Goal: Information Seeking & Learning: Learn about a topic

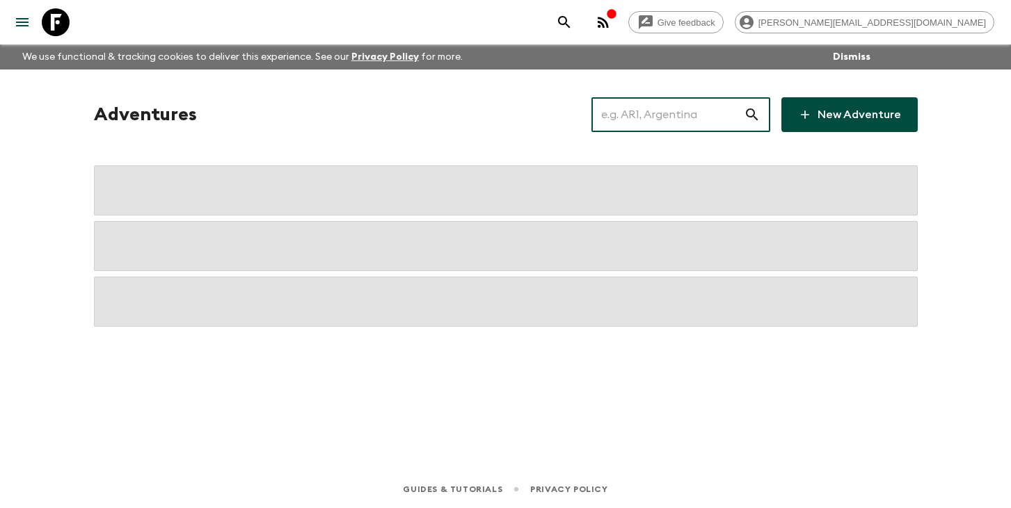
click at [656, 110] on input "text" at bounding box center [667, 114] width 152 height 39
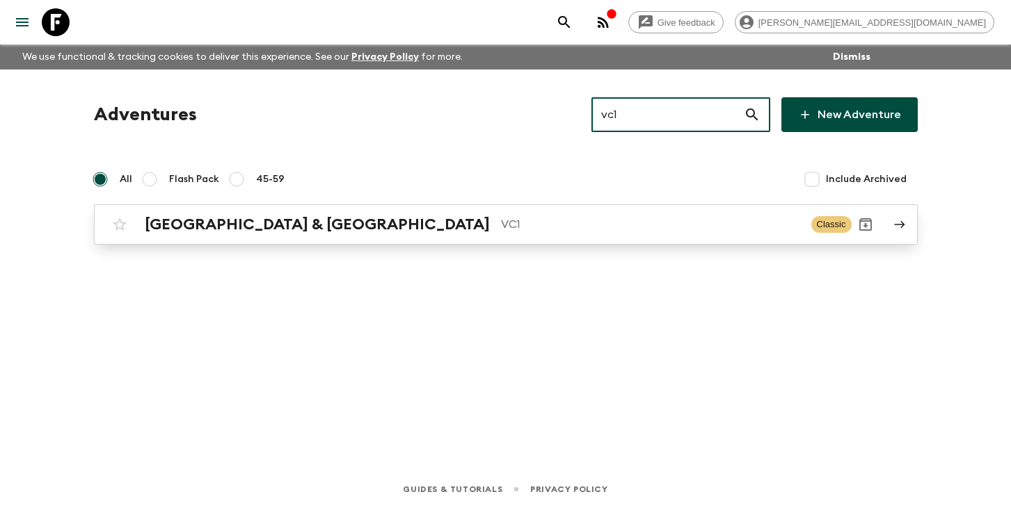
type input "vc1"
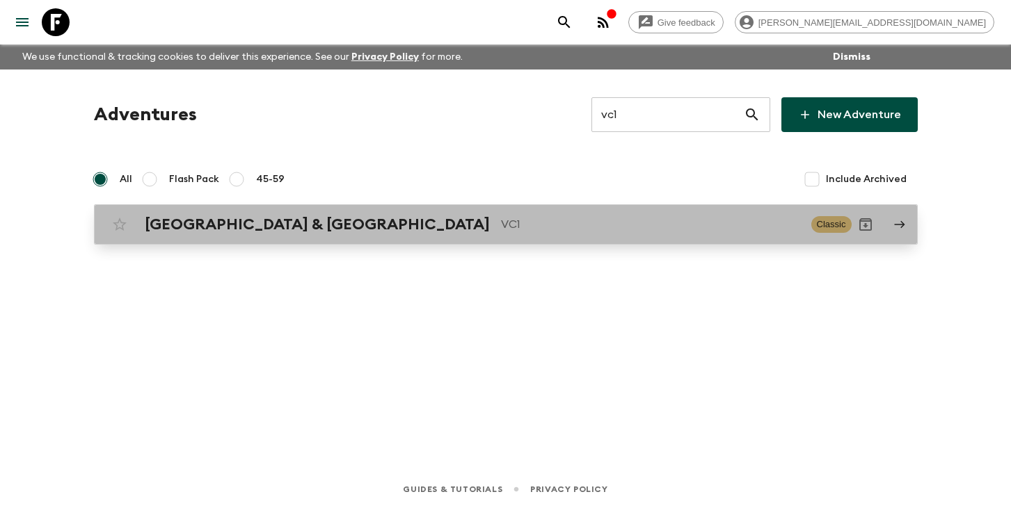
click at [501, 226] on p "VC1" at bounding box center [650, 224] width 299 height 17
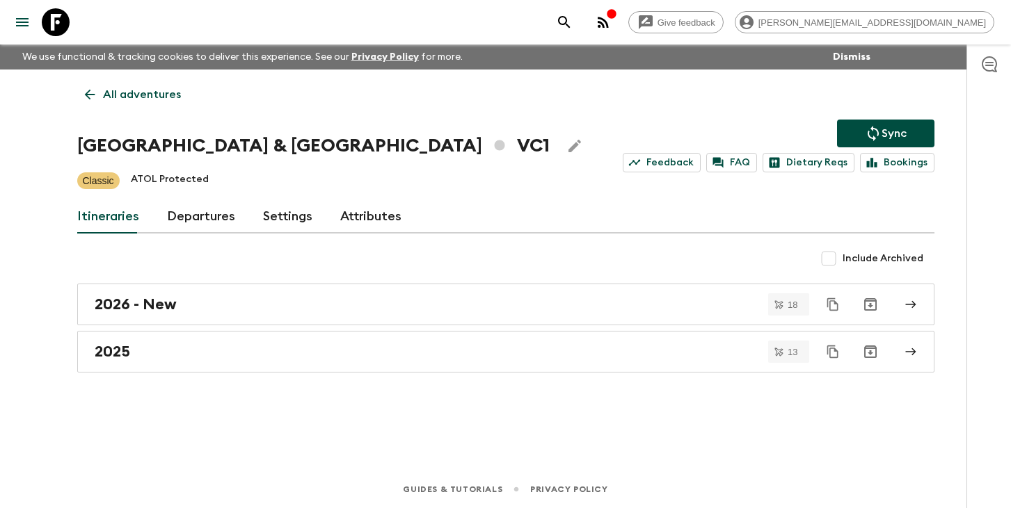
click at [195, 216] on link "Departures" at bounding box center [201, 216] width 68 height 33
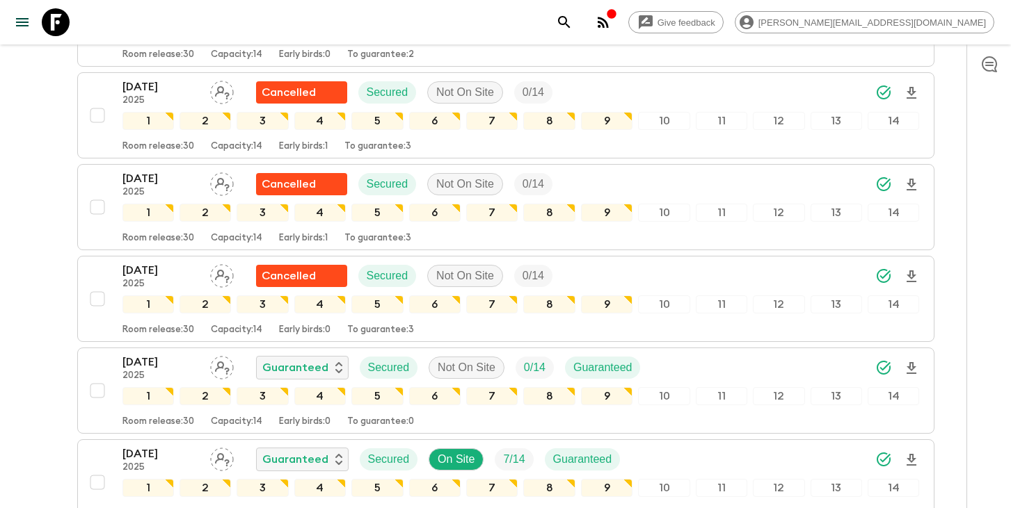
scroll to position [992, 0]
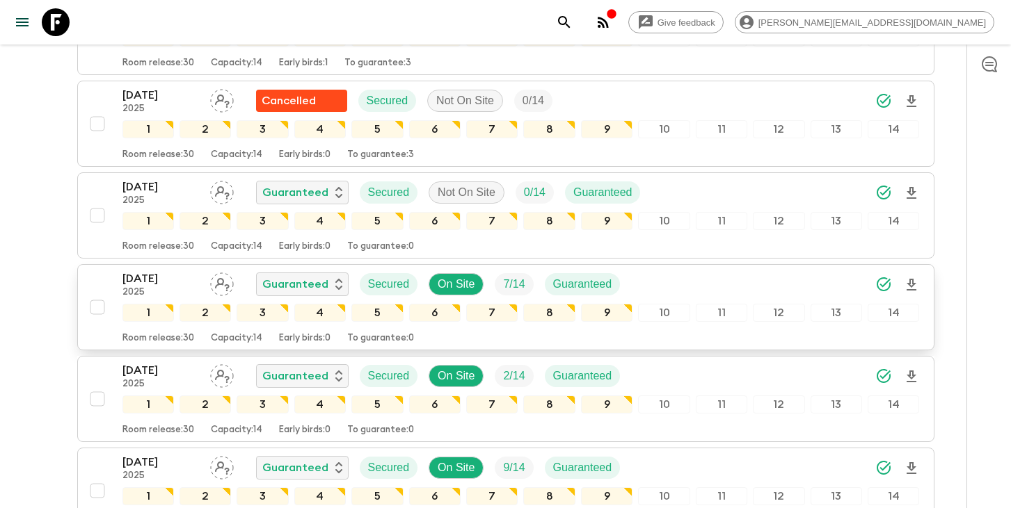
click at [170, 280] on p "[DATE]" at bounding box center [160, 279] width 77 height 17
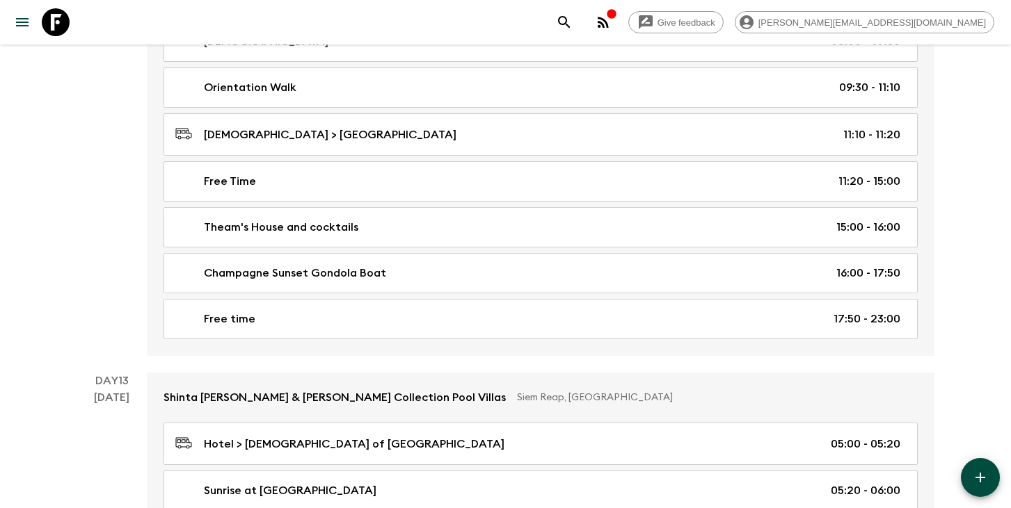
scroll to position [5819, 0]
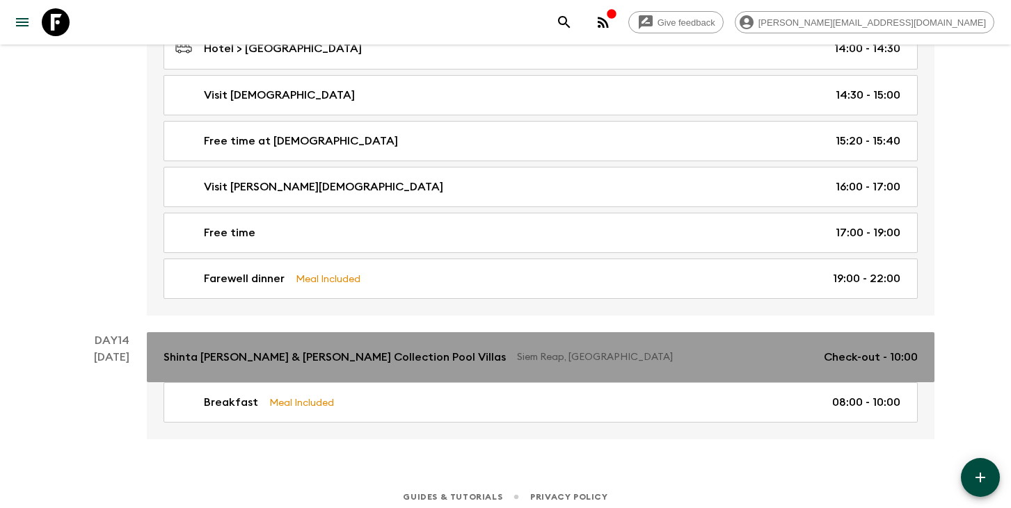
click at [282, 349] on p "Shinta [PERSON_NAME] & [PERSON_NAME] Collection Pool Villas" at bounding box center [334, 357] width 342 height 17
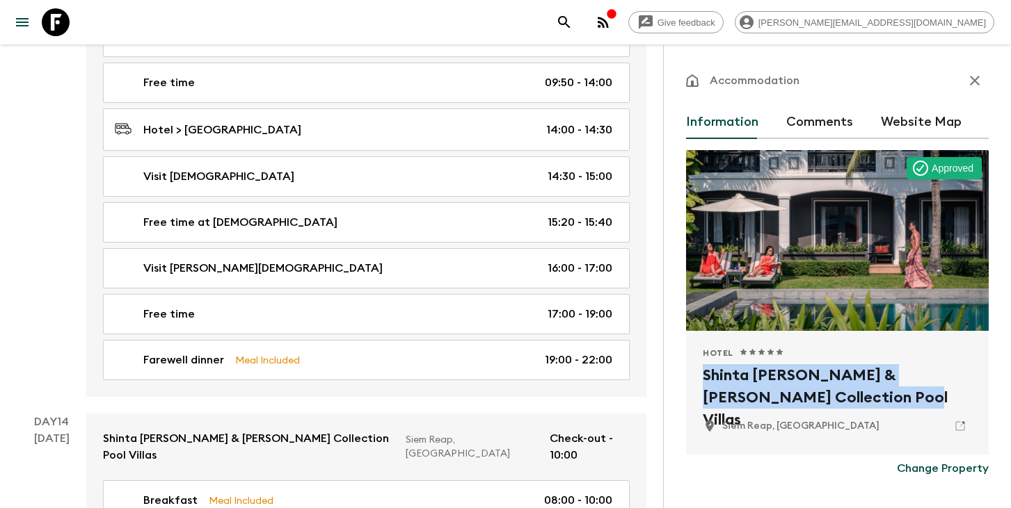
drag, startPoint x: 862, startPoint y: 400, endPoint x: 689, endPoint y: 377, distance: 174.7
click at [688, 378] on div "Hotel 1 Star 2 Stars 3 Stars 4 Stars 5 Stars Shinta [PERSON_NAME] & [PERSON_NAM…" at bounding box center [837, 393] width 303 height 124
copy h2 "Shinta [PERSON_NAME] & [PERSON_NAME] Collection Pool Villas"
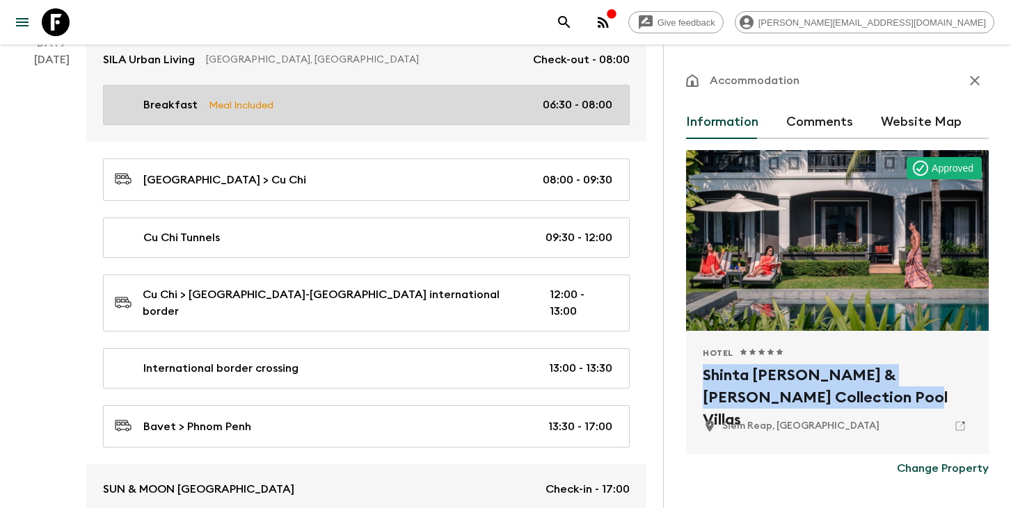
scroll to position [3361, 0]
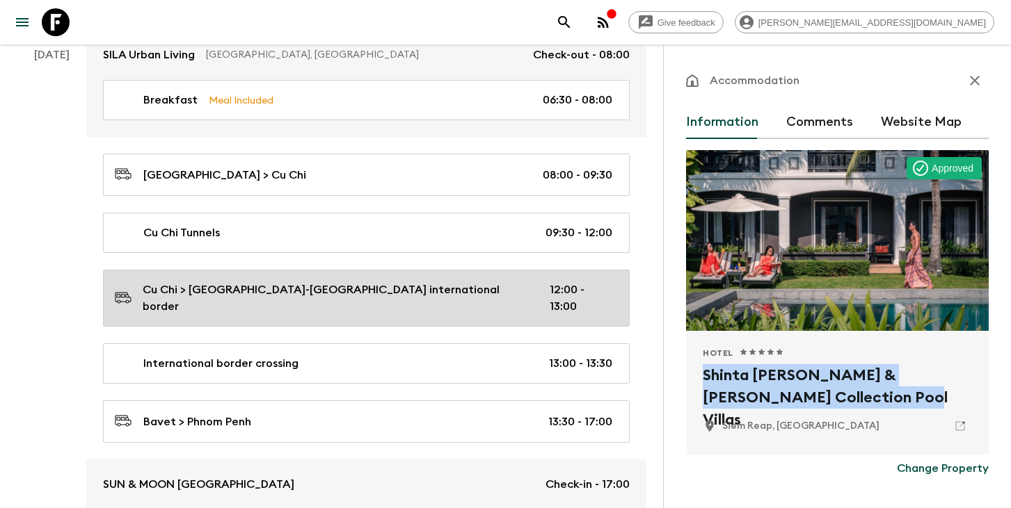
click at [258, 282] on p "Cu Chi > [GEOGRAPHIC_DATA]-[GEOGRAPHIC_DATA] international border" at bounding box center [335, 298] width 384 height 33
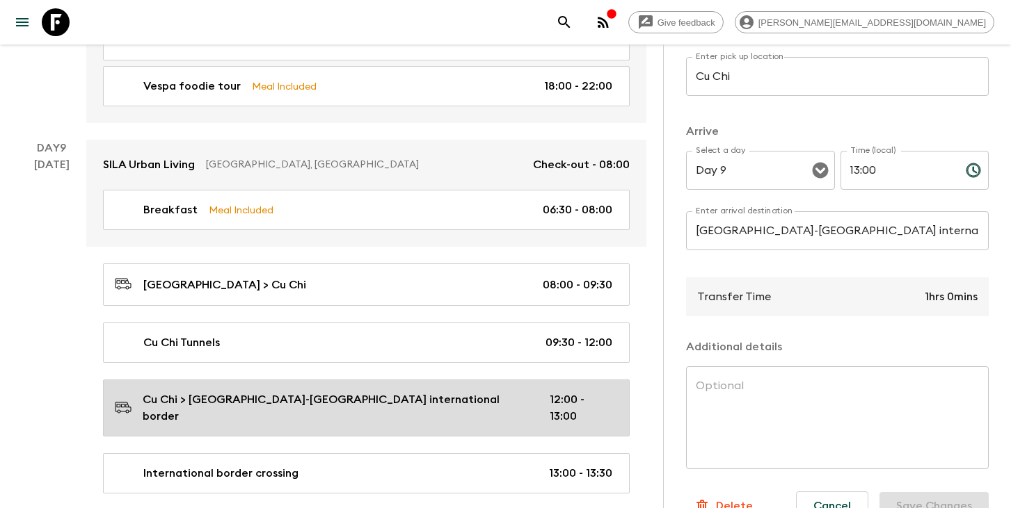
scroll to position [3249, 0]
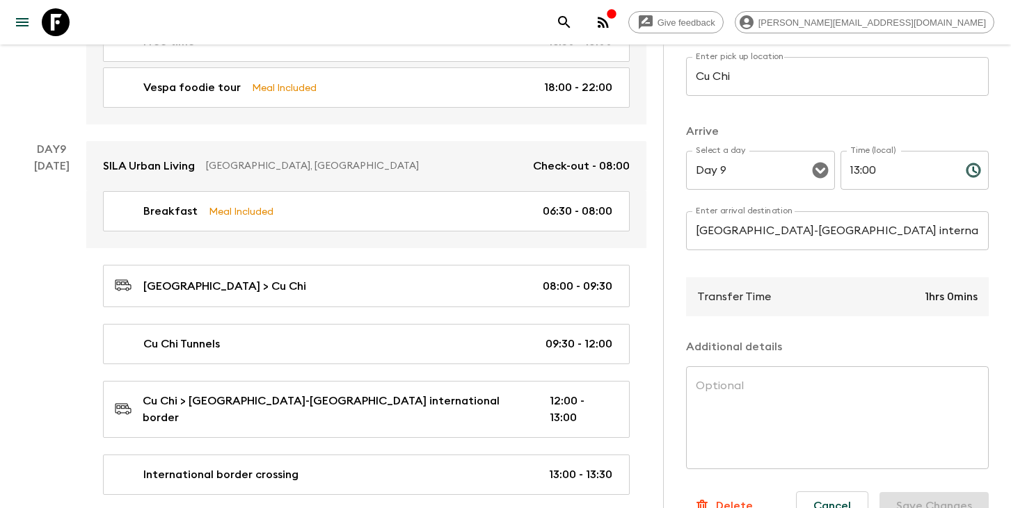
click at [572, 29] on icon "search adventures" at bounding box center [564, 22] width 17 height 17
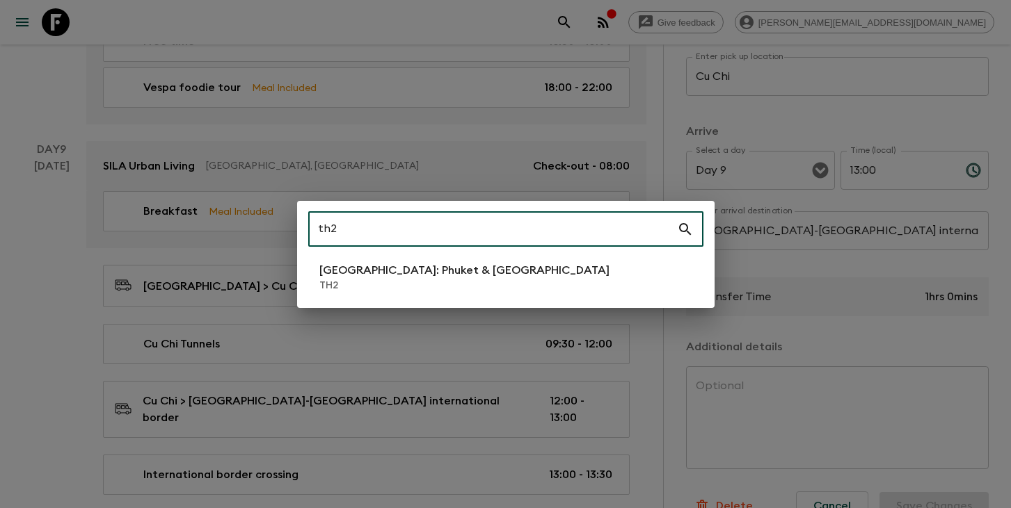
type input "th2"
click at [398, 294] on li "[GEOGRAPHIC_DATA]: Phuket & Andaman Coast TH2" at bounding box center [505, 277] width 395 height 39
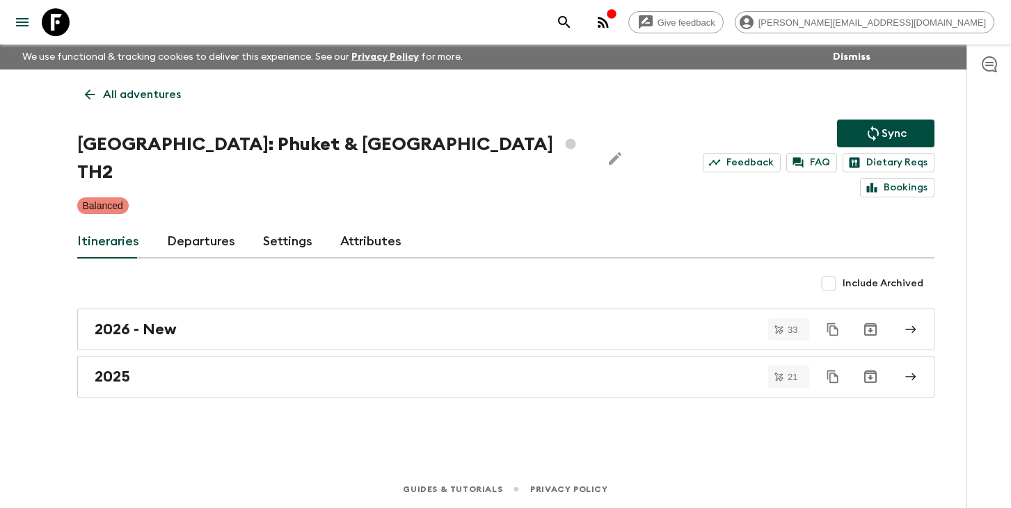
click at [206, 225] on link "Departures" at bounding box center [201, 241] width 68 height 33
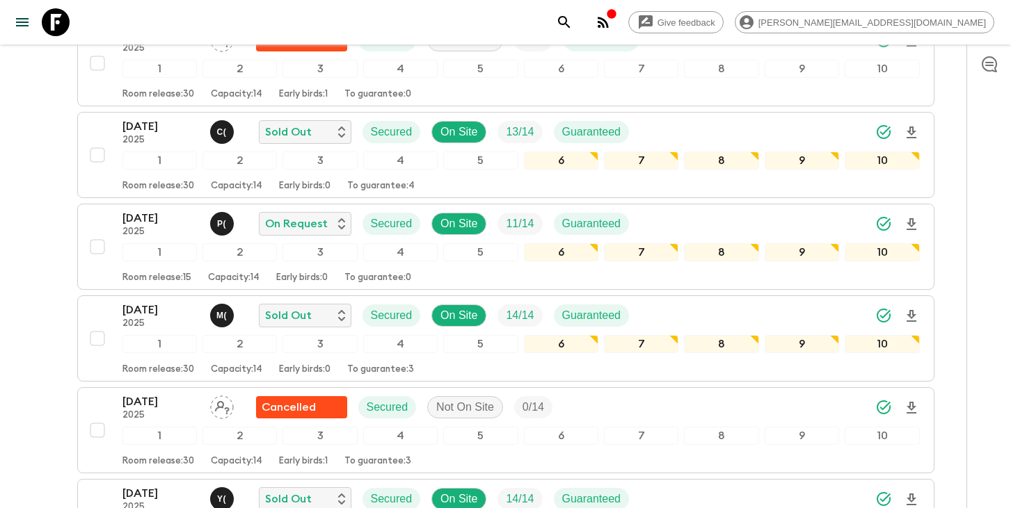
scroll to position [913, 0]
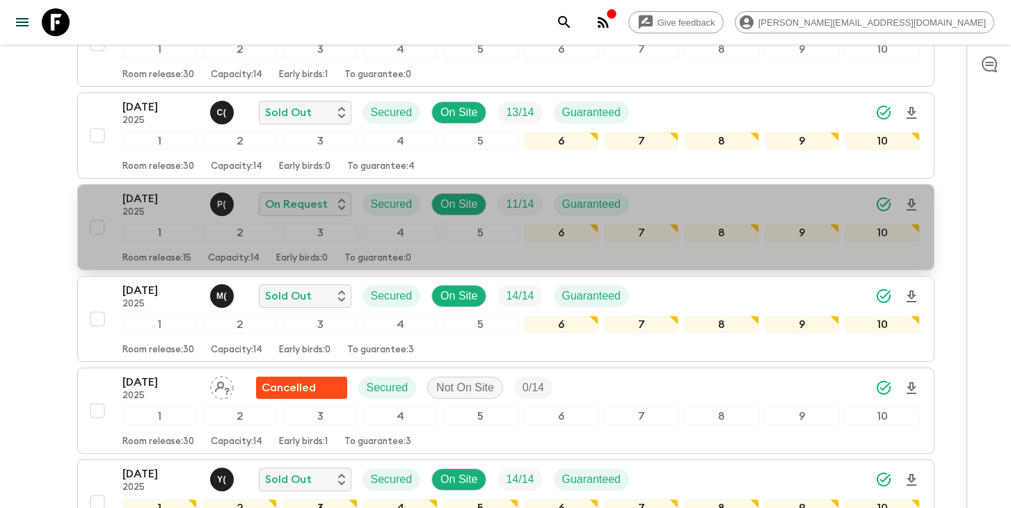
click at [150, 191] on p "[DATE]" at bounding box center [160, 199] width 77 height 17
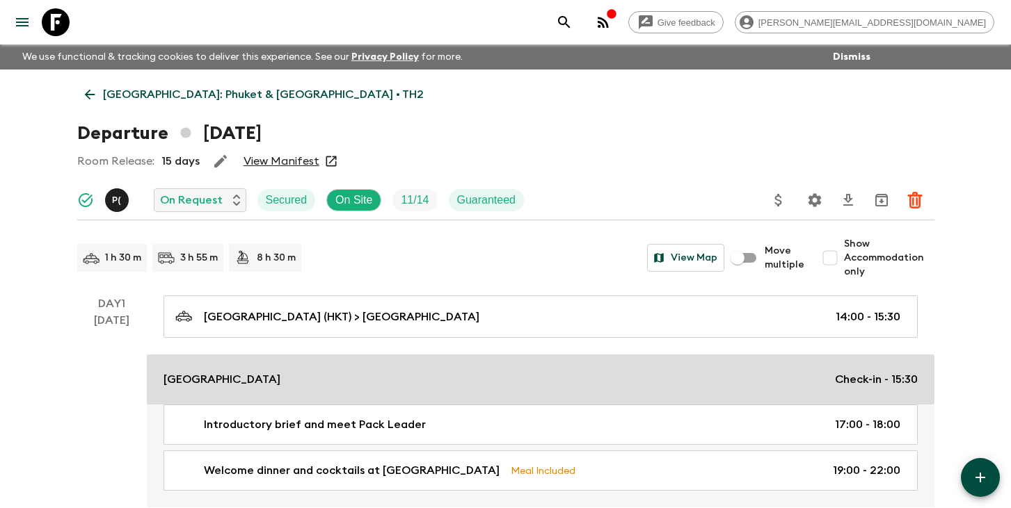
click at [282, 388] on link "[GEOGRAPHIC_DATA] Check-in - 15:30" at bounding box center [540, 380] width 787 height 50
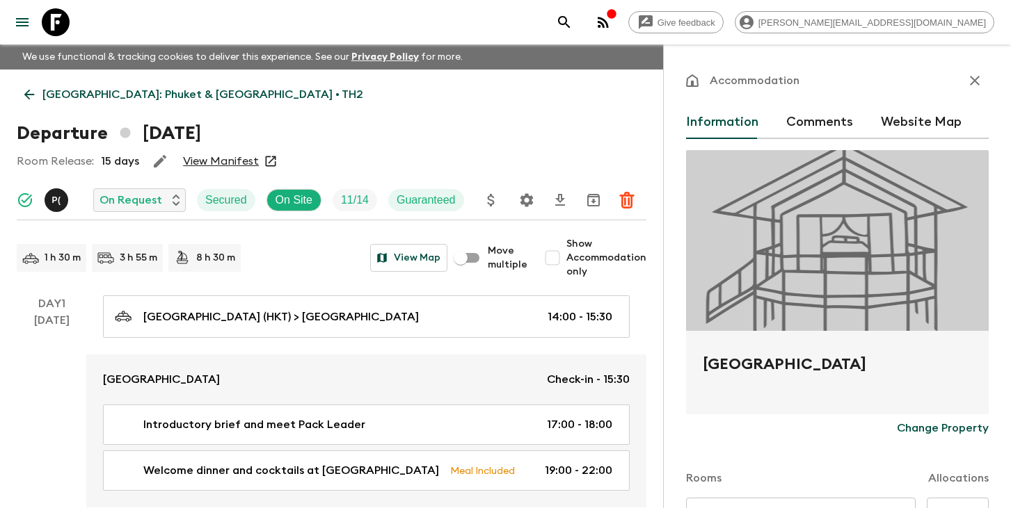
drag, startPoint x: 891, startPoint y: 367, endPoint x: 700, endPoint y: 364, distance: 191.3
click at [700, 364] on div "[GEOGRAPHIC_DATA]" at bounding box center [837, 372] width 303 height 83
copy h2 "[GEOGRAPHIC_DATA]"
click at [570, 22] on icon "search adventures" at bounding box center [564, 22] width 12 height 12
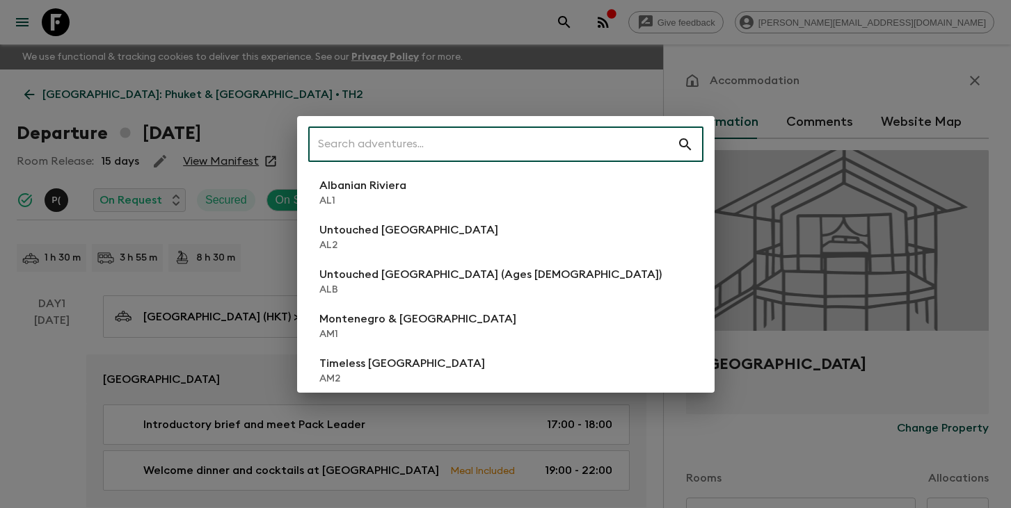
type input "2"
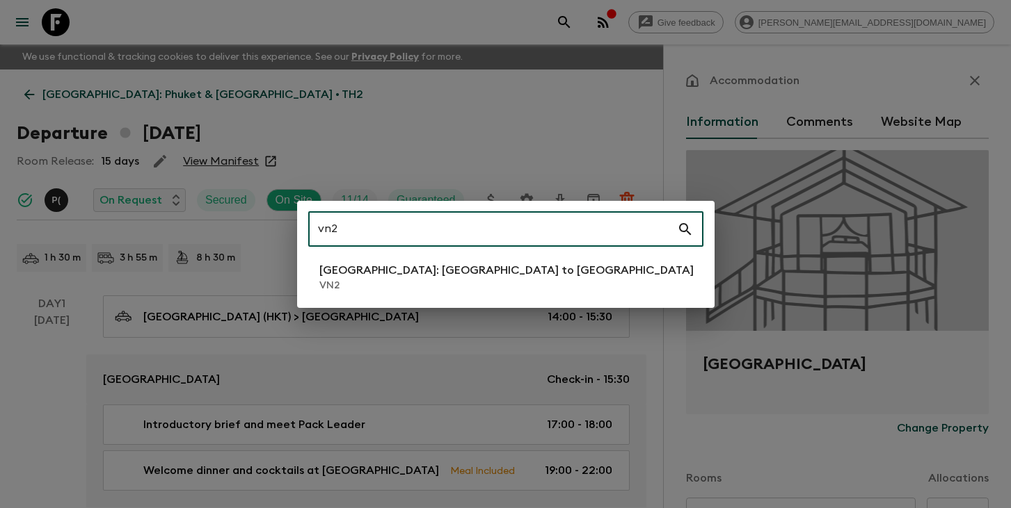
type input "vn2"
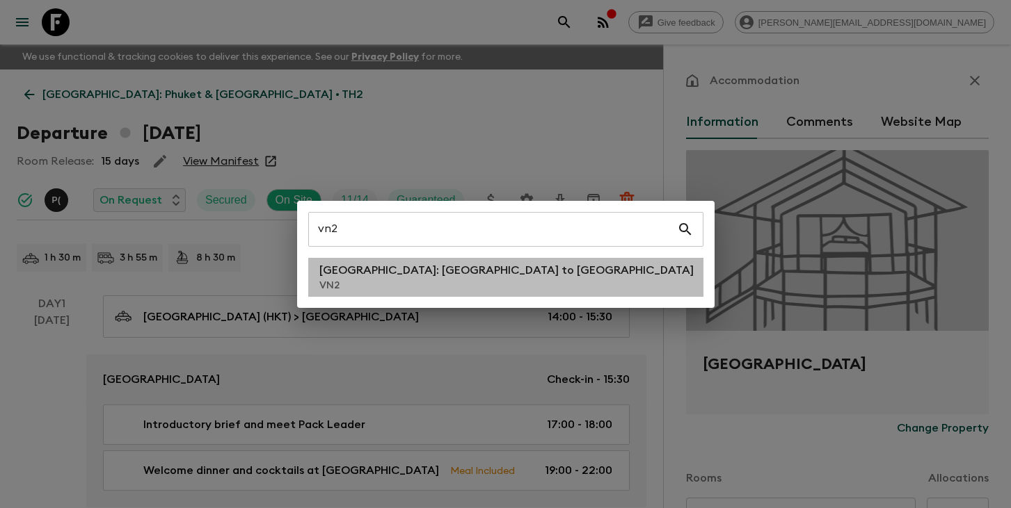
click at [432, 286] on p "VN2" at bounding box center [506, 286] width 374 height 14
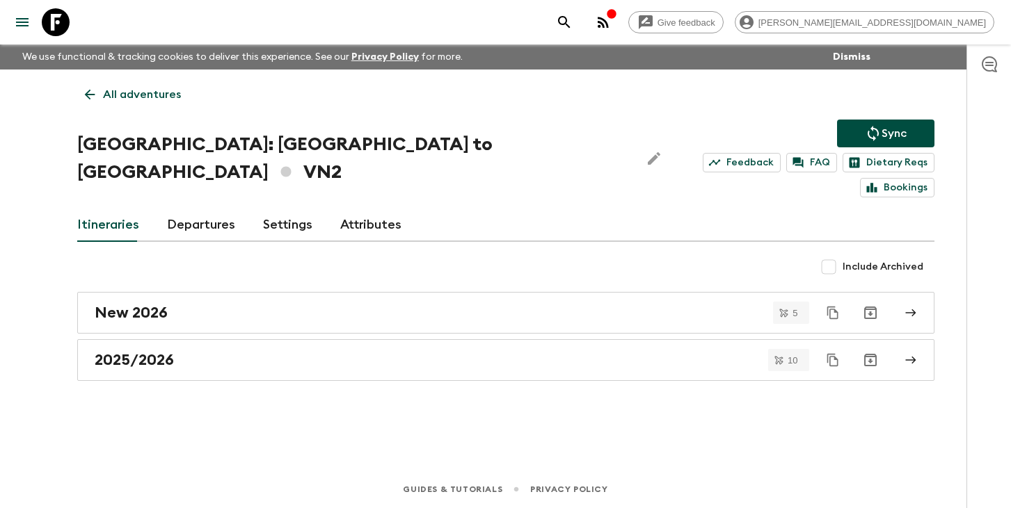
click at [186, 209] on link "Departures" at bounding box center [201, 225] width 68 height 33
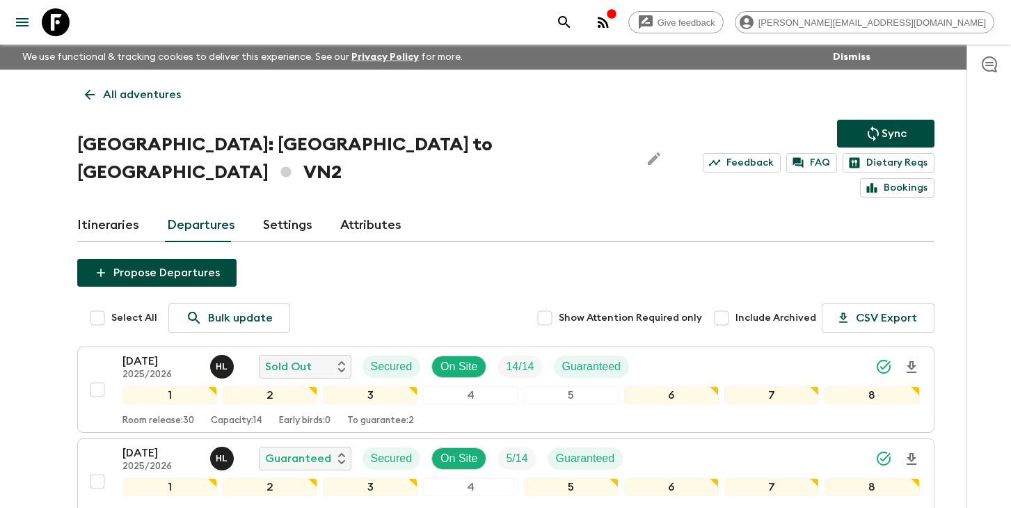
click at [578, 14] on button "search adventures" at bounding box center [564, 22] width 28 height 28
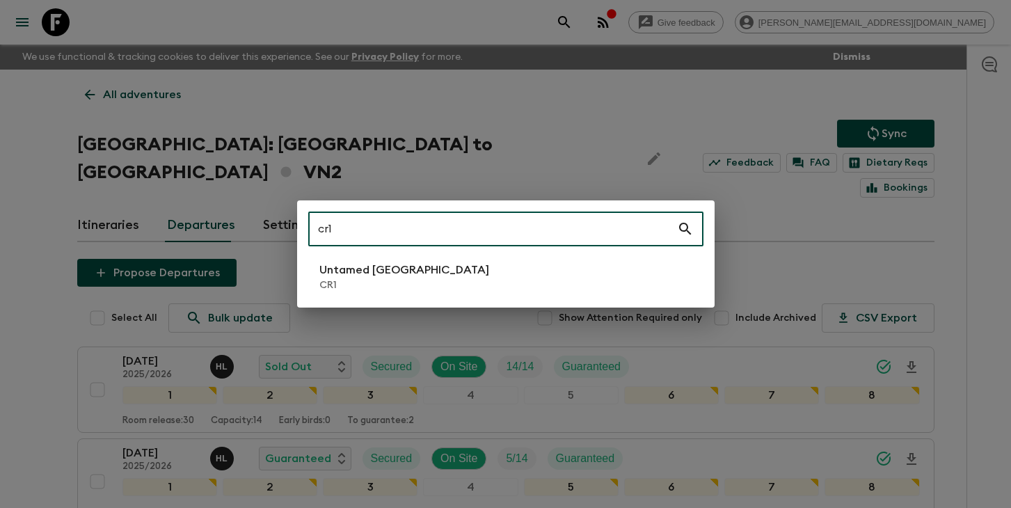
type input "cr1"
click at [383, 305] on div "cr1 ​ Untamed [GEOGRAPHIC_DATA] CR1" at bounding box center [505, 253] width 417 height 107
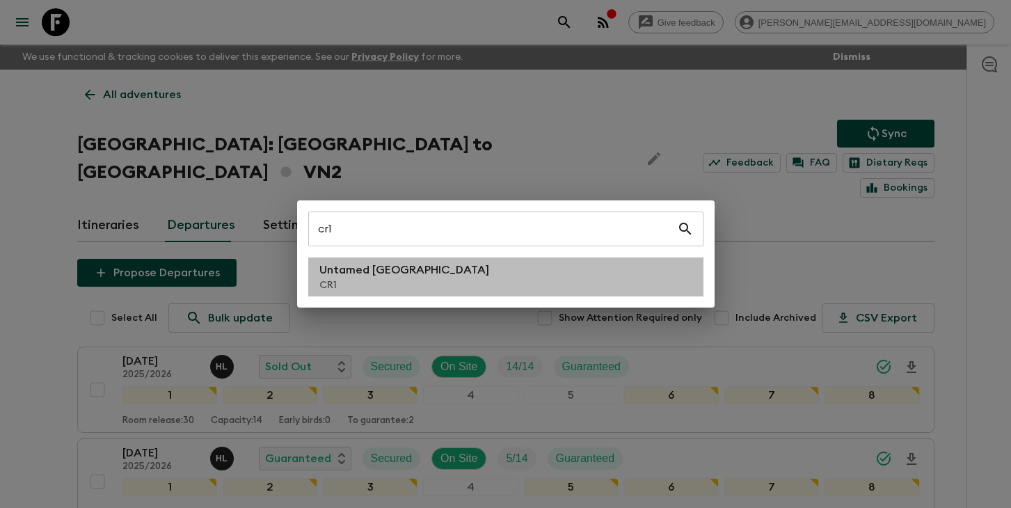
click at [385, 288] on p "CR1" at bounding box center [404, 285] width 170 height 14
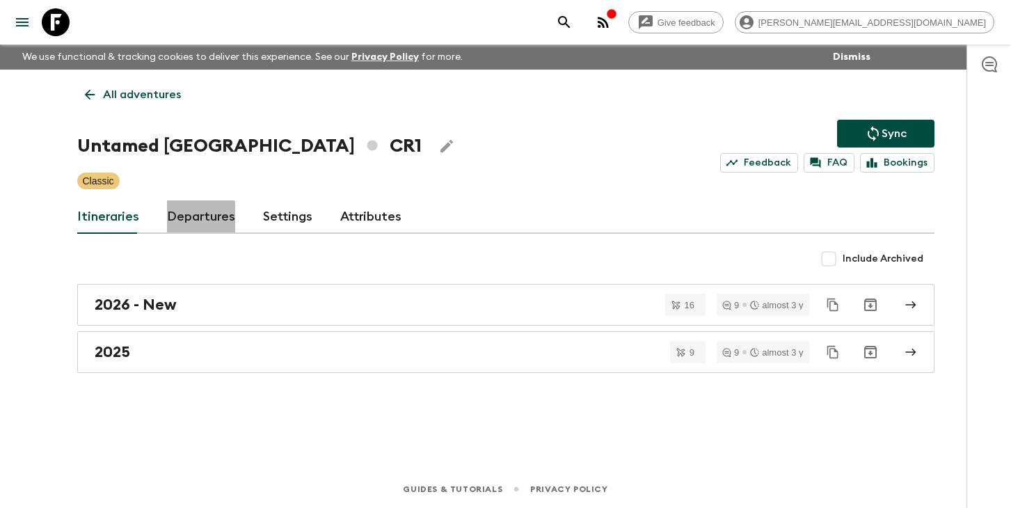
click at [198, 218] on link "Departures" at bounding box center [201, 216] width 68 height 33
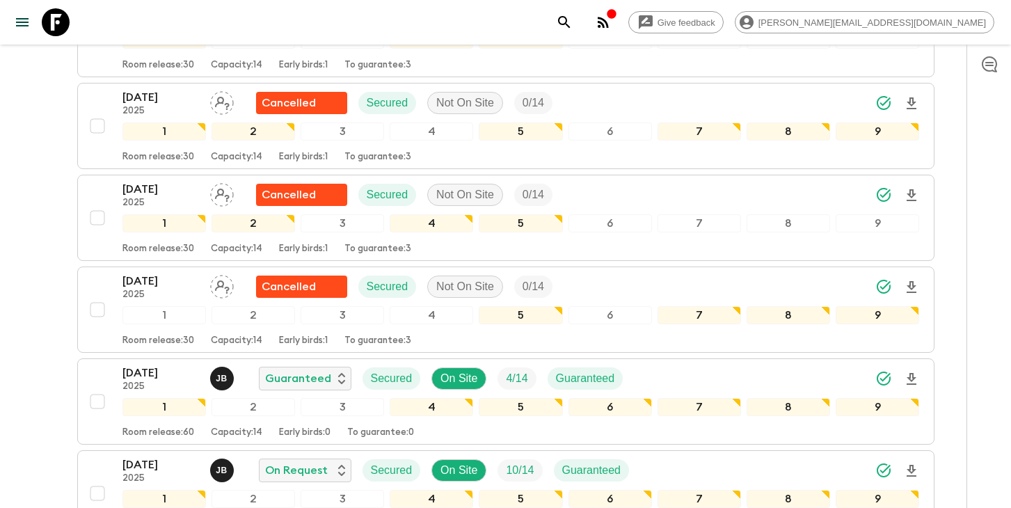
scroll to position [255, 0]
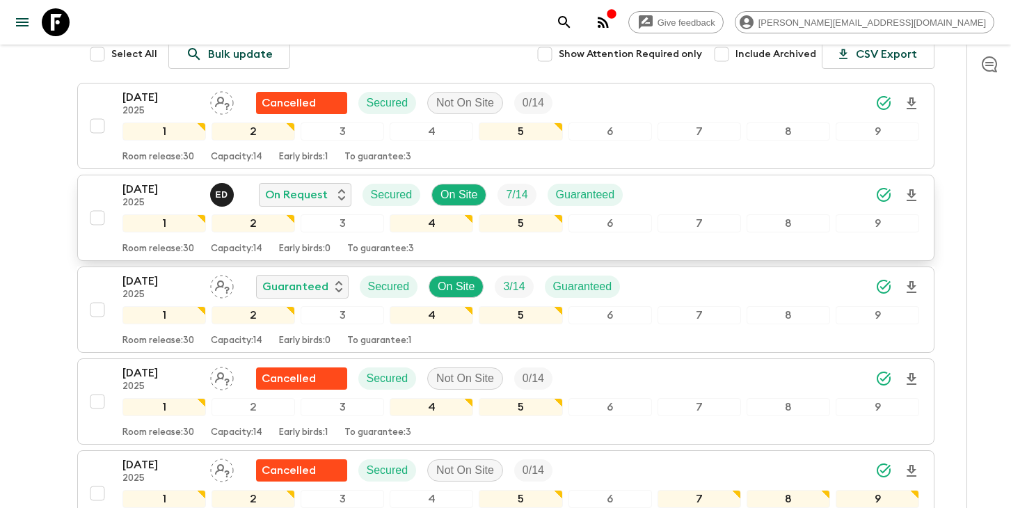
click at [724, 185] on div "[DATE] 2025 E D On Request Secured On Site 7 / 14 Guaranteed" at bounding box center [520, 195] width 797 height 28
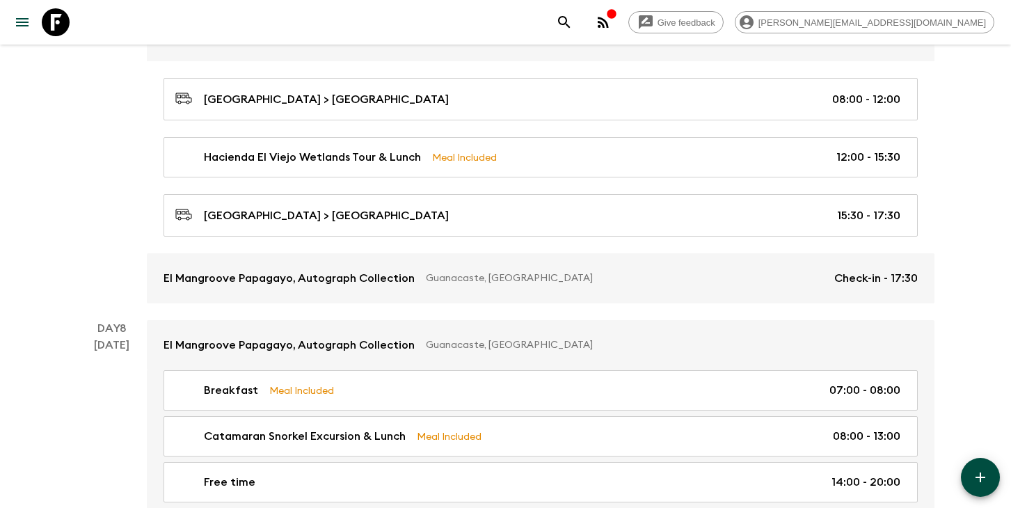
scroll to position [2338, 0]
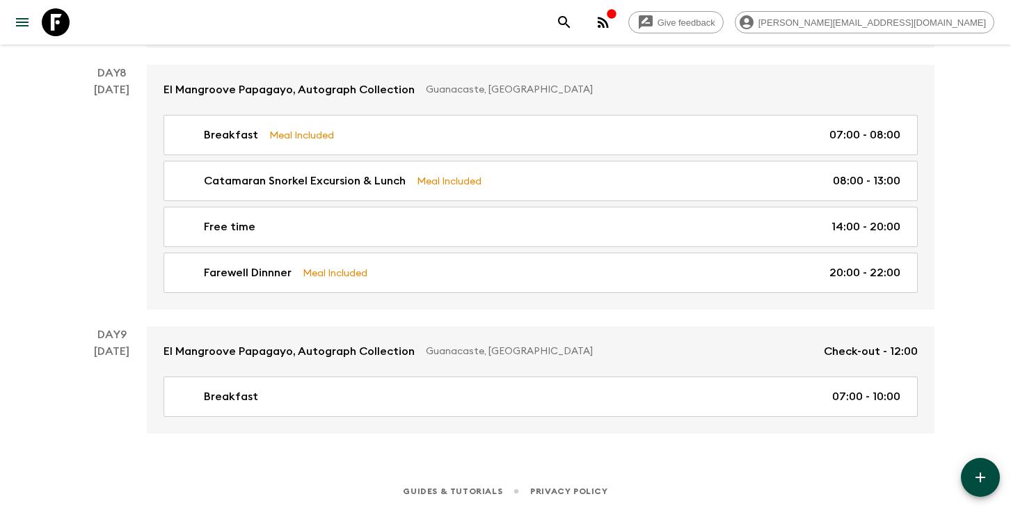
click at [570, 17] on icon "search adventures" at bounding box center [564, 22] width 12 height 12
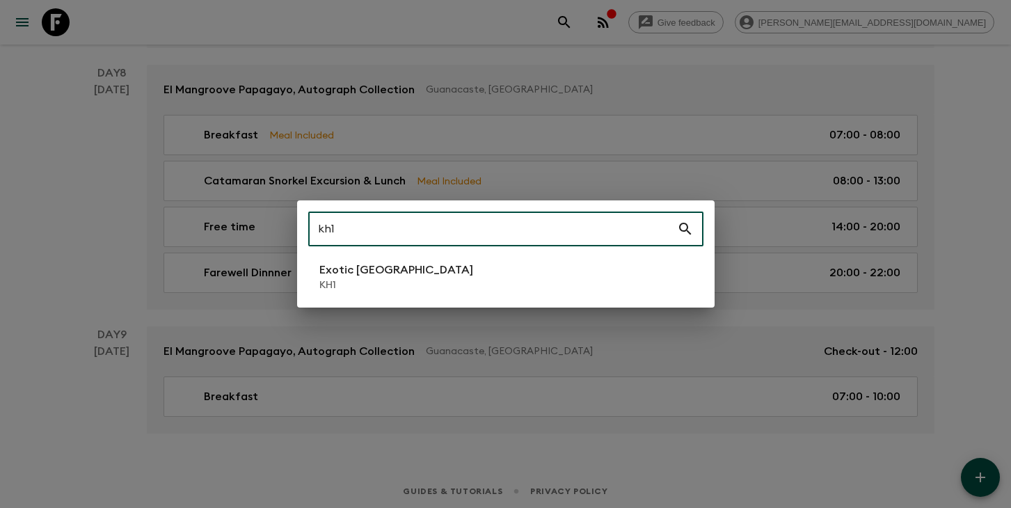
type input "kh1"
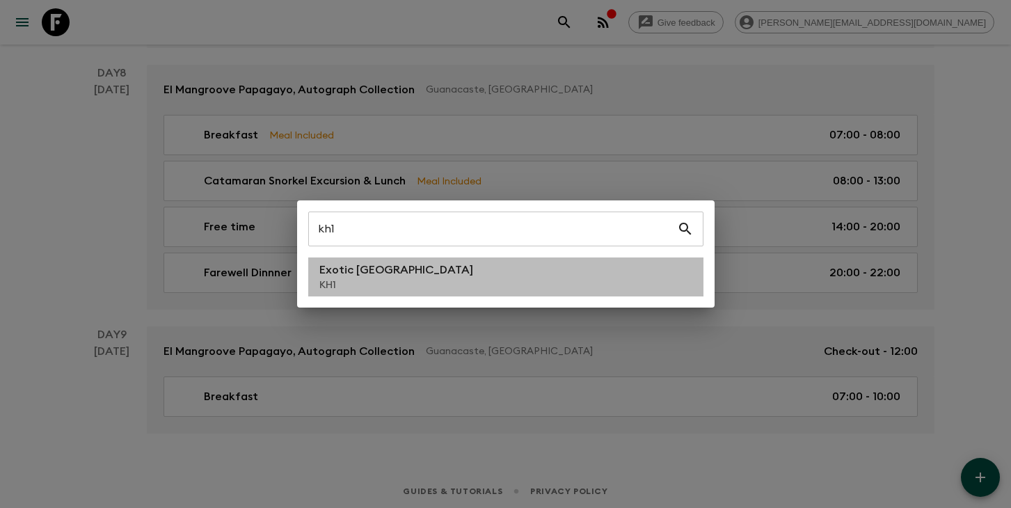
click at [378, 294] on li "Exotic [GEOGRAPHIC_DATA] KH1" at bounding box center [505, 276] width 395 height 39
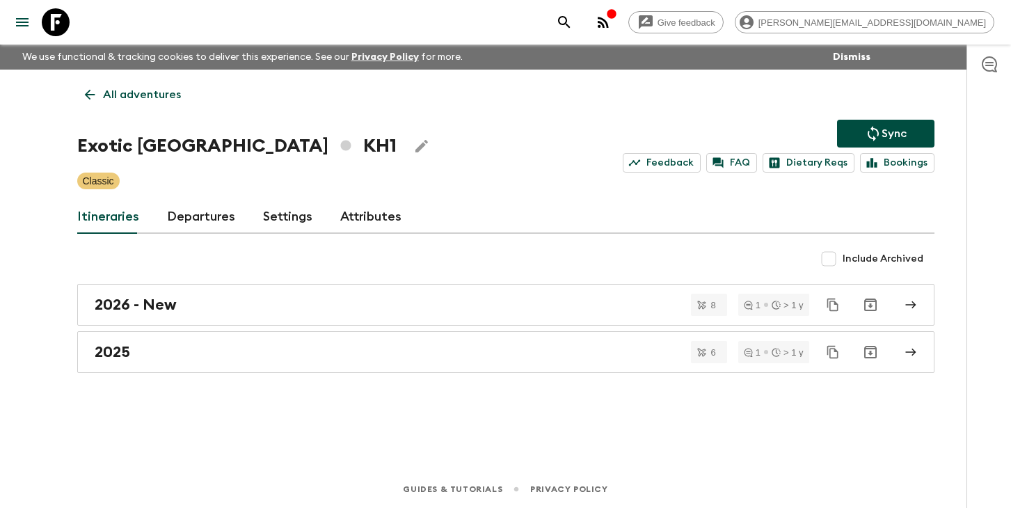
click at [201, 222] on link "Departures" at bounding box center [201, 216] width 68 height 33
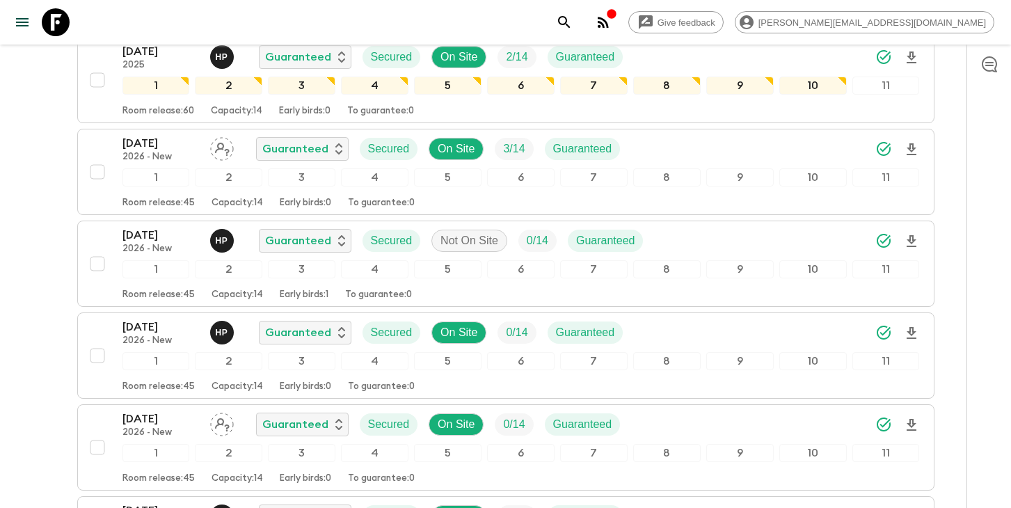
scroll to position [1667, 0]
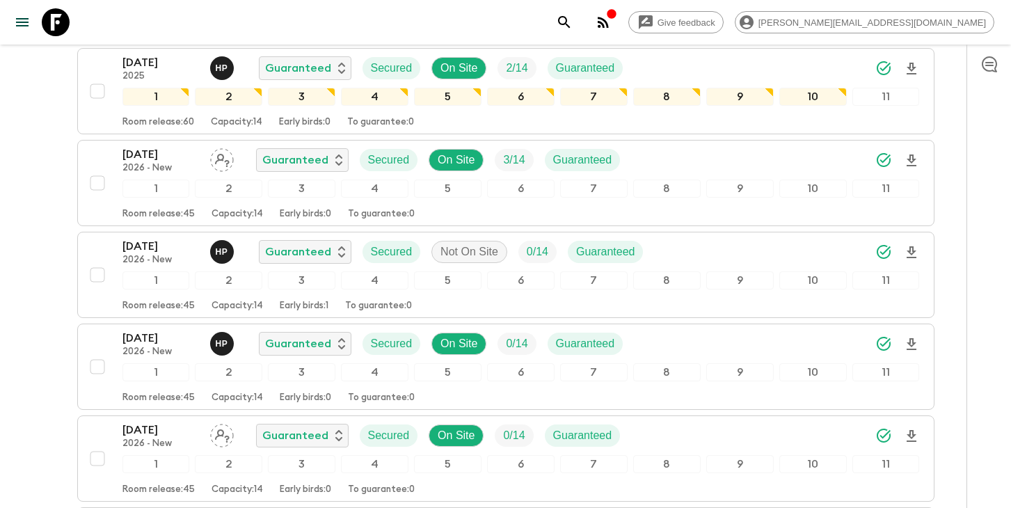
click at [572, 18] on icon "search adventures" at bounding box center [564, 22] width 17 height 17
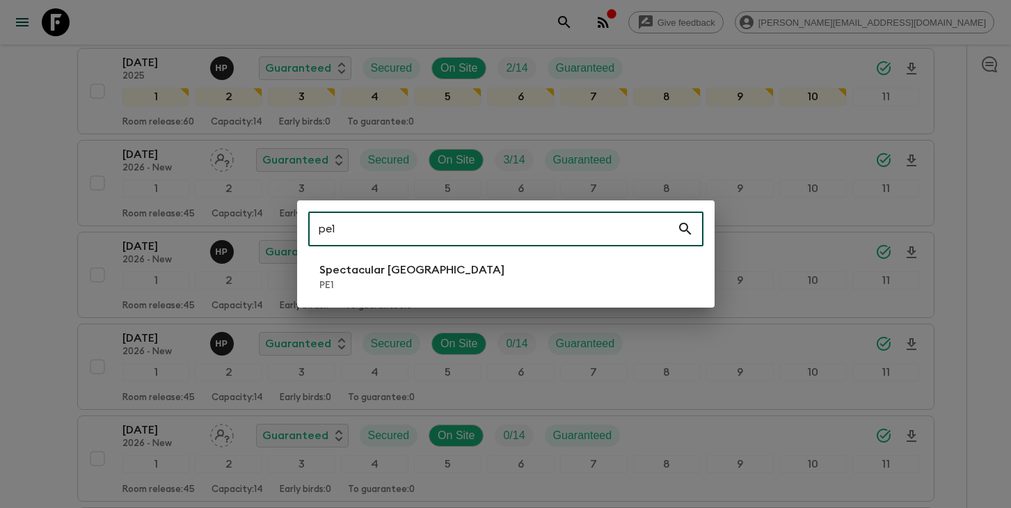
type input "pe1"
click at [549, 273] on li "Spectacular Peru PE1" at bounding box center [505, 276] width 395 height 39
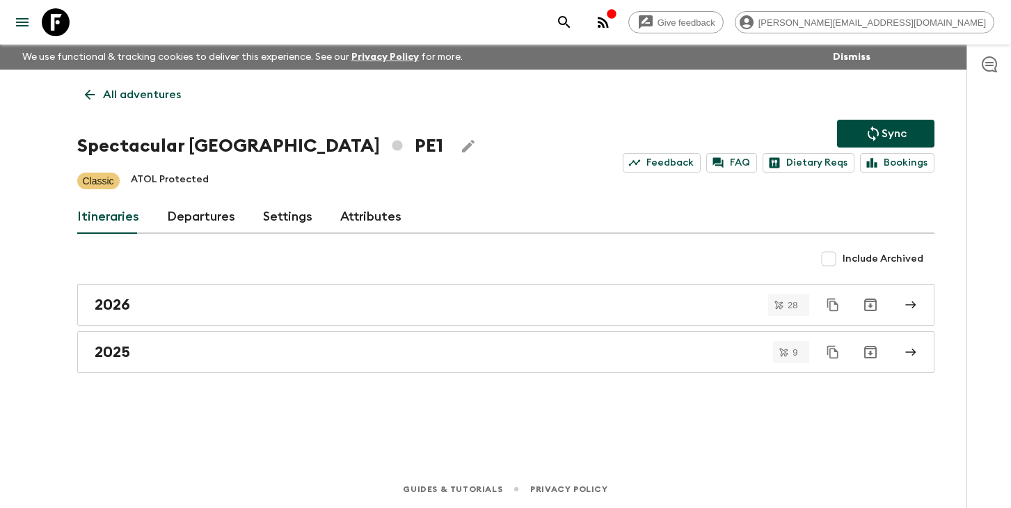
click at [194, 218] on link "Departures" at bounding box center [201, 216] width 68 height 33
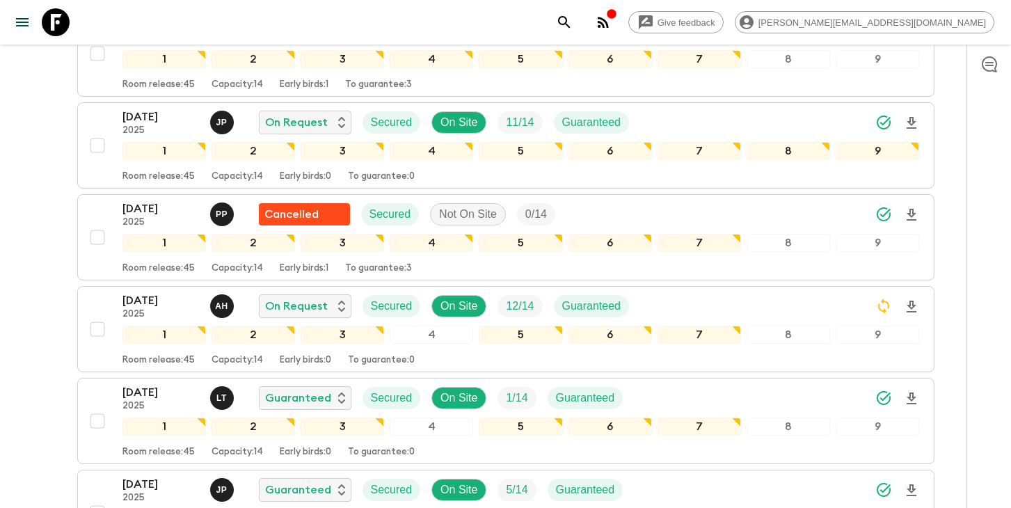
scroll to position [604, 0]
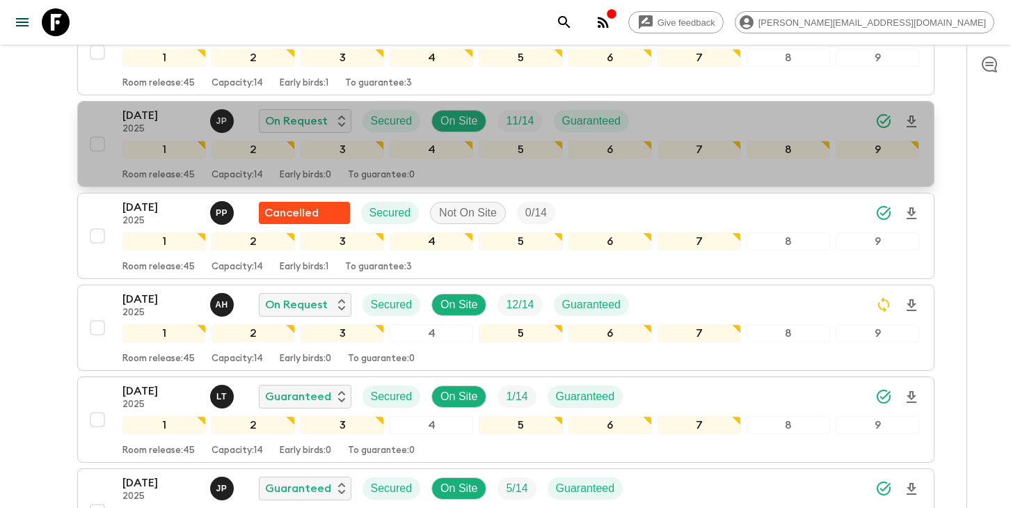
click at [743, 122] on div "[DATE] 2025 J P On Request Secured On Site 11 / 14 Guaranteed" at bounding box center [520, 121] width 797 height 28
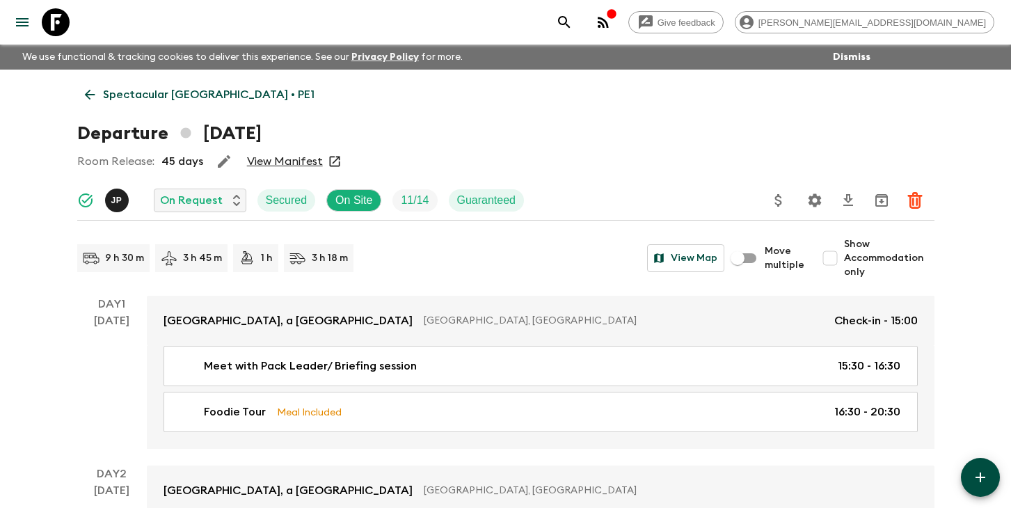
click at [570, 19] on icon "search adventures" at bounding box center [564, 22] width 12 height 12
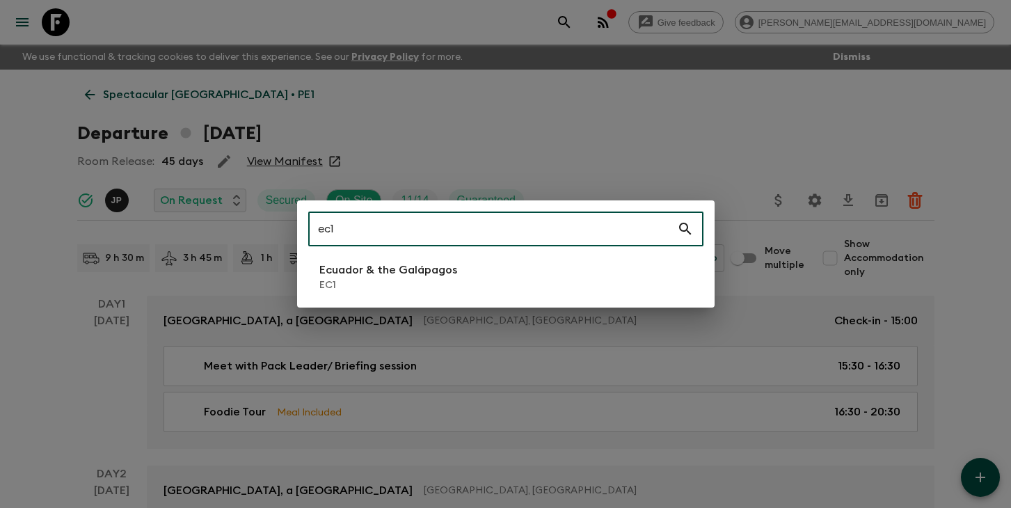
type input "ec1"
click at [374, 276] on p "Ecuador & the Galápagos" at bounding box center [388, 270] width 138 height 17
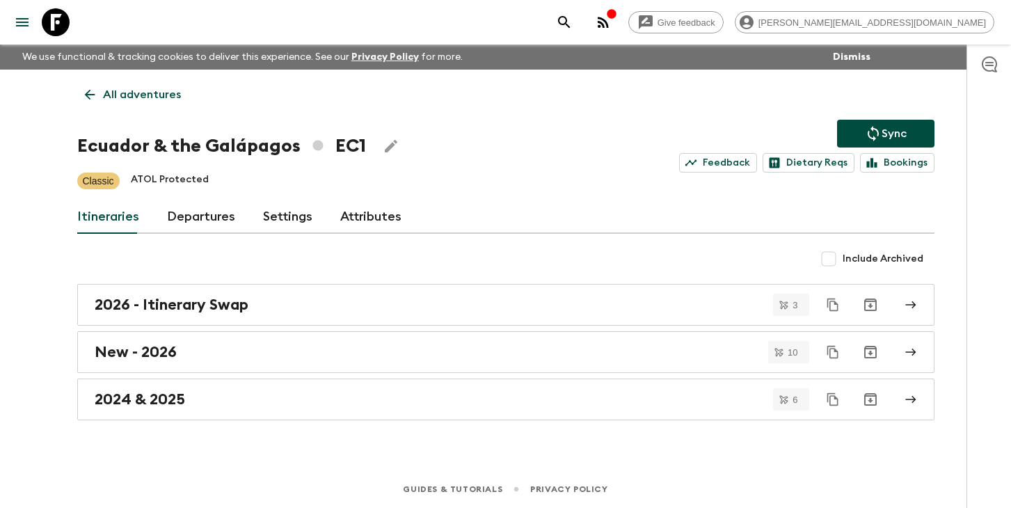
click at [210, 217] on link "Departures" at bounding box center [201, 216] width 68 height 33
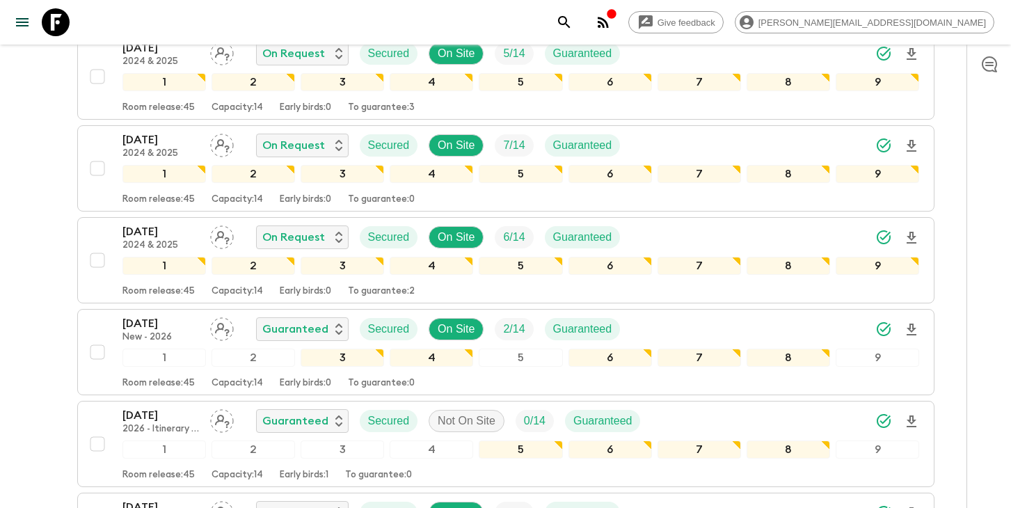
scroll to position [541, 0]
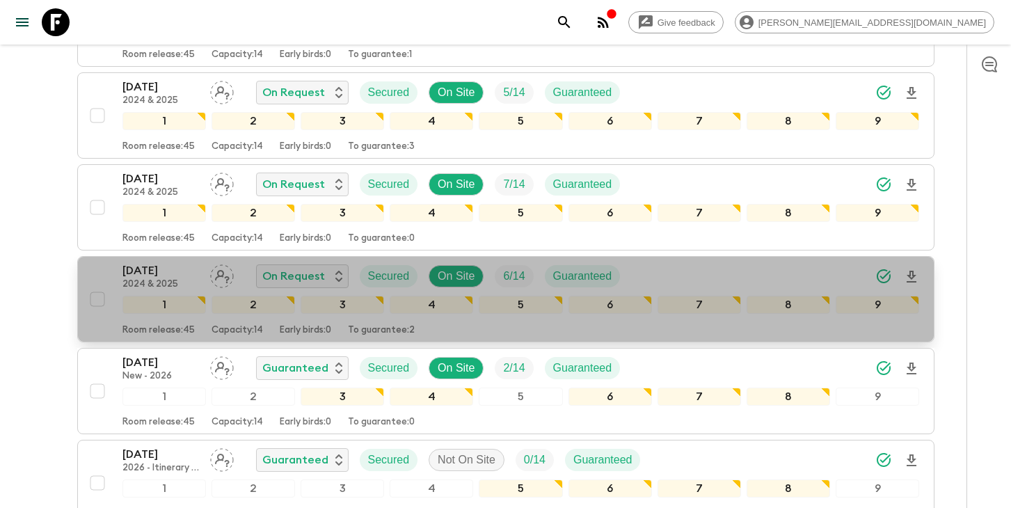
click at [143, 277] on p "[DATE]" at bounding box center [160, 270] width 77 height 17
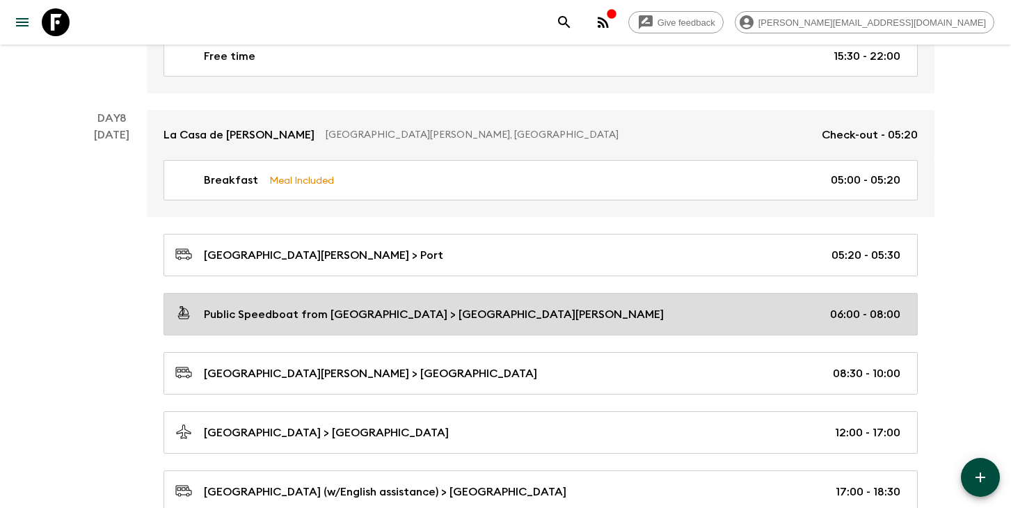
scroll to position [3368, 0]
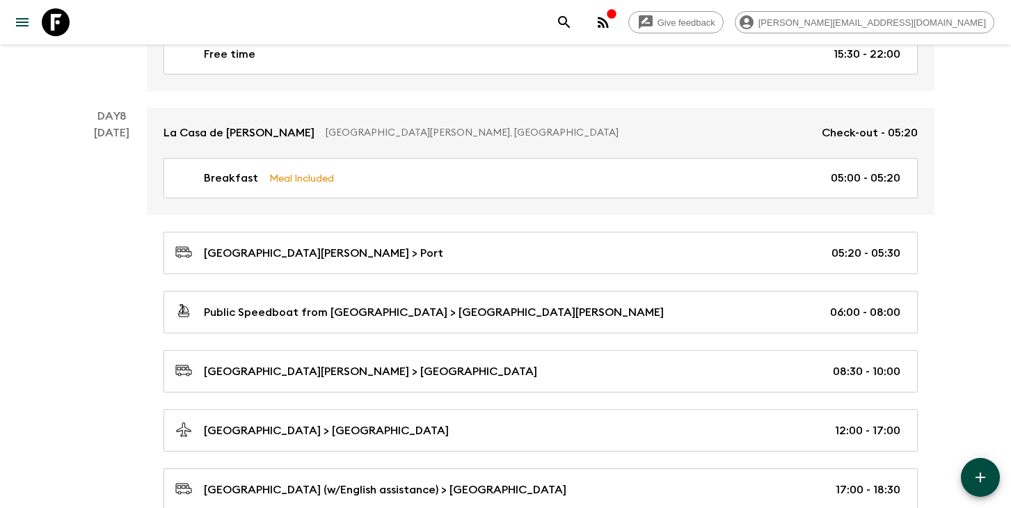
click at [572, 20] on icon "search adventures" at bounding box center [564, 22] width 17 height 17
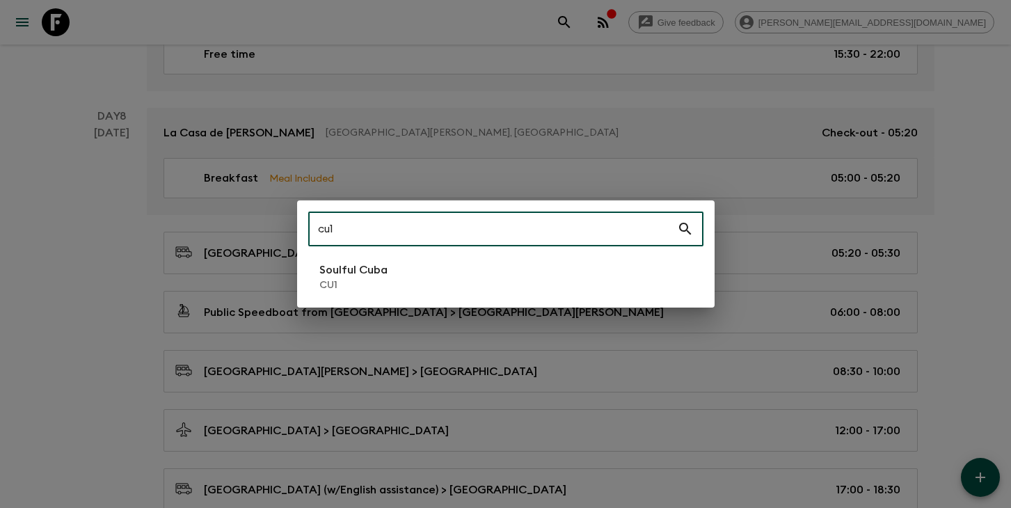
type input "cu1"
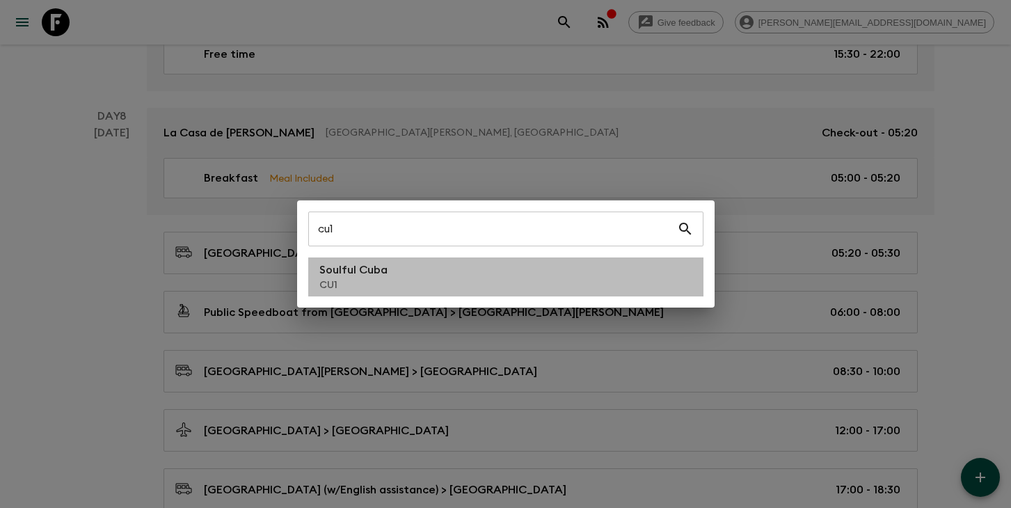
click at [392, 275] on li "Soulful Cuba CU1" at bounding box center [505, 276] width 395 height 39
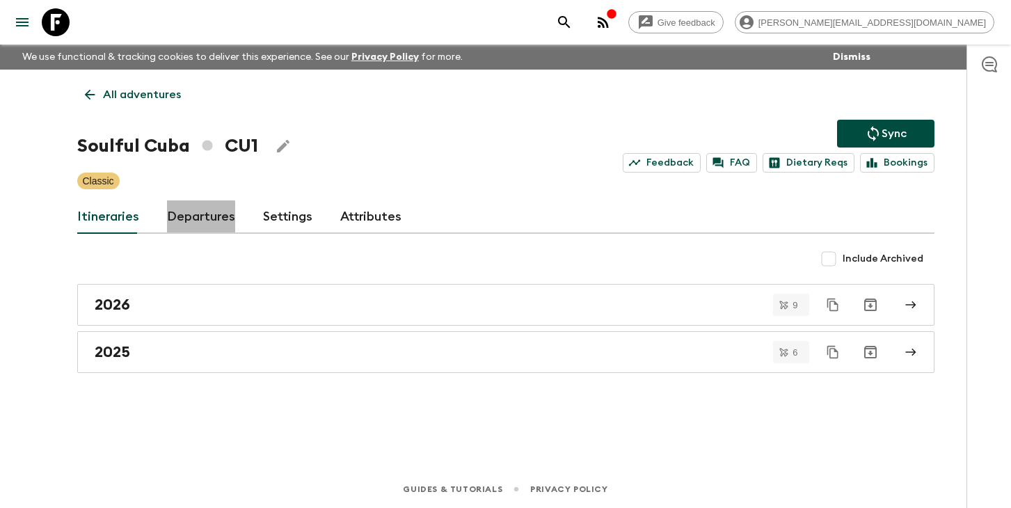
click at [197, 220] on link "Departures" at bounding box center [201, 216] width 68 height 33
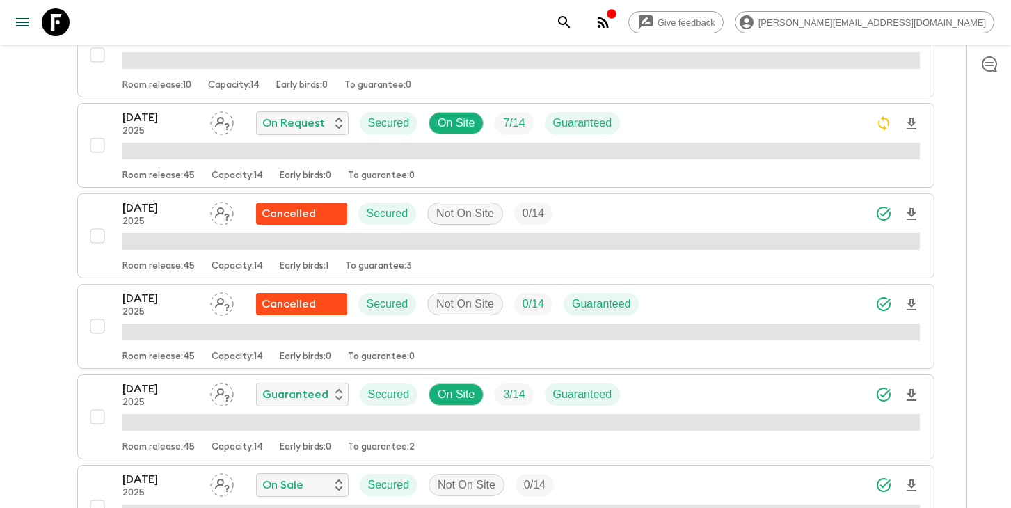
scroll to position [486, 0]
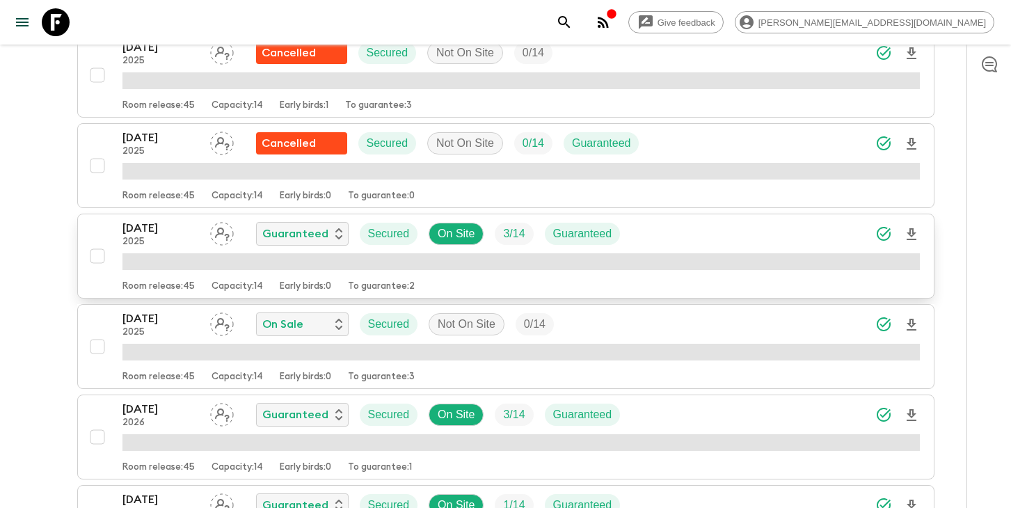
click at [163, 232] on p "[DATE]" at bounding box center [160, 228] width 77 height 17
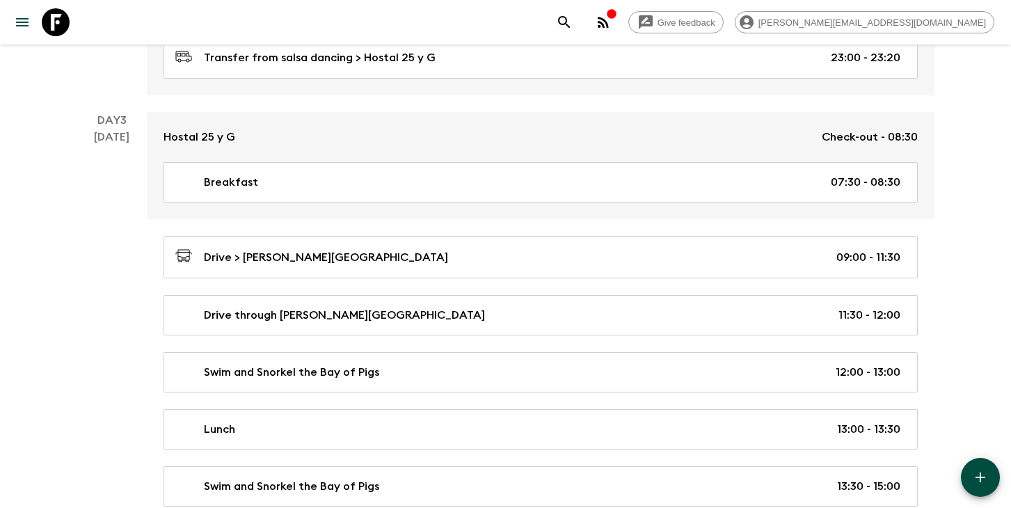
scroll to position [2331, 0]
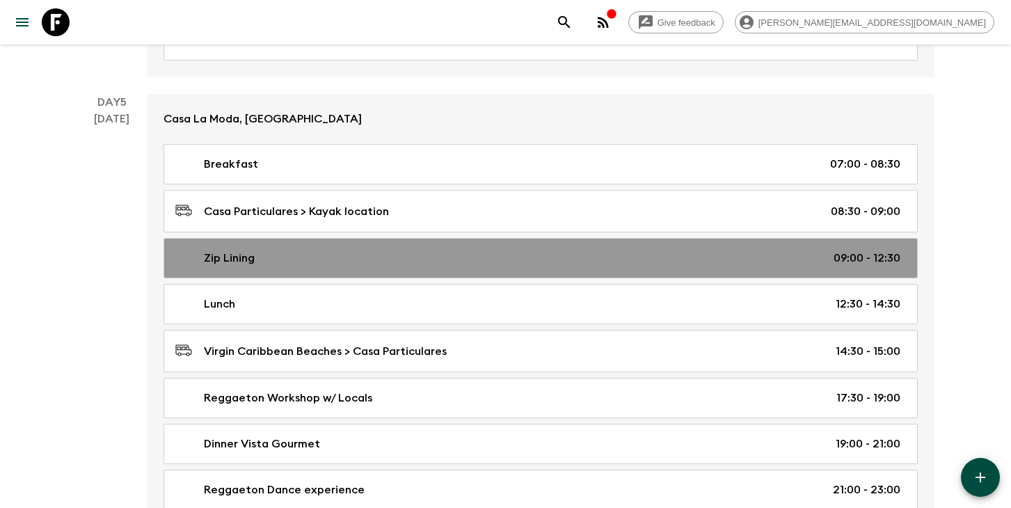
click at [284, 261] on div "Zip Lining 09:00 - 12:30" at bounding box center [537, 258] width 725 height 17
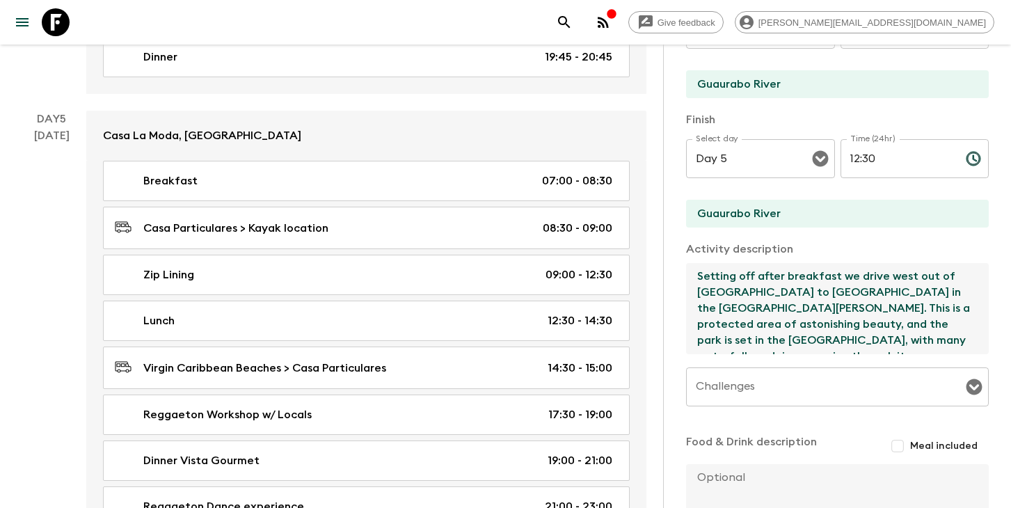
drag, startPoint x: 906, startPoint y: 327, endPoint x: 685, endPoint y: 250, distance: 234.0
click at [686, 250] on div "Activity description Setting off after breakfast we drive west out of [GEOGRAPH…" at bounding box center [837, 298] width 303 height 115
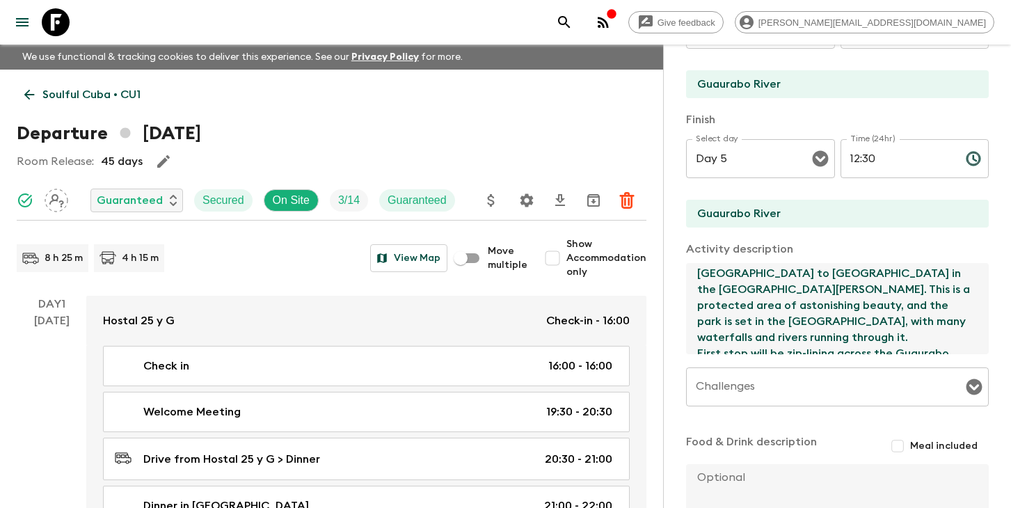
click at [135, 93] on p "Soulful Cuba • CU1" at bounding box center [91, 94] width 98 height 17
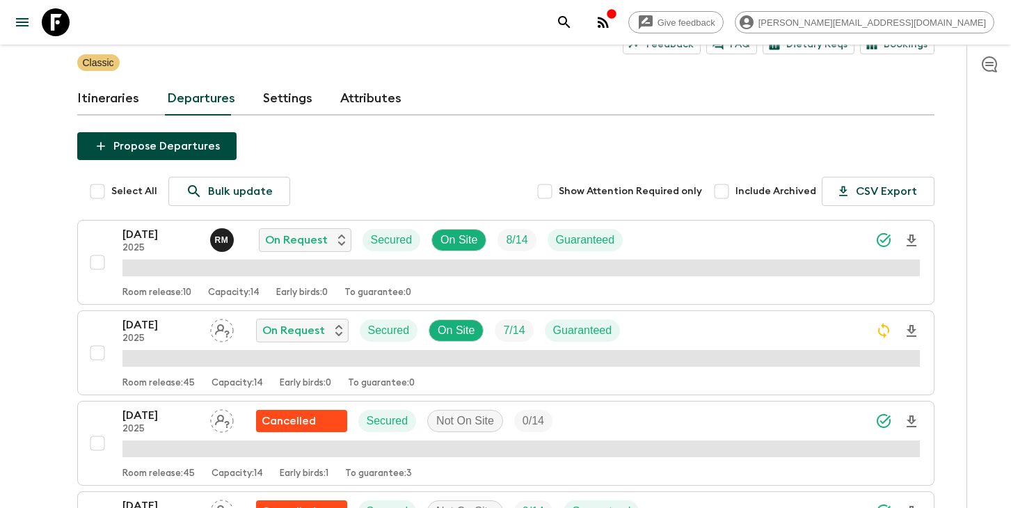
scroll to position [9, 0]
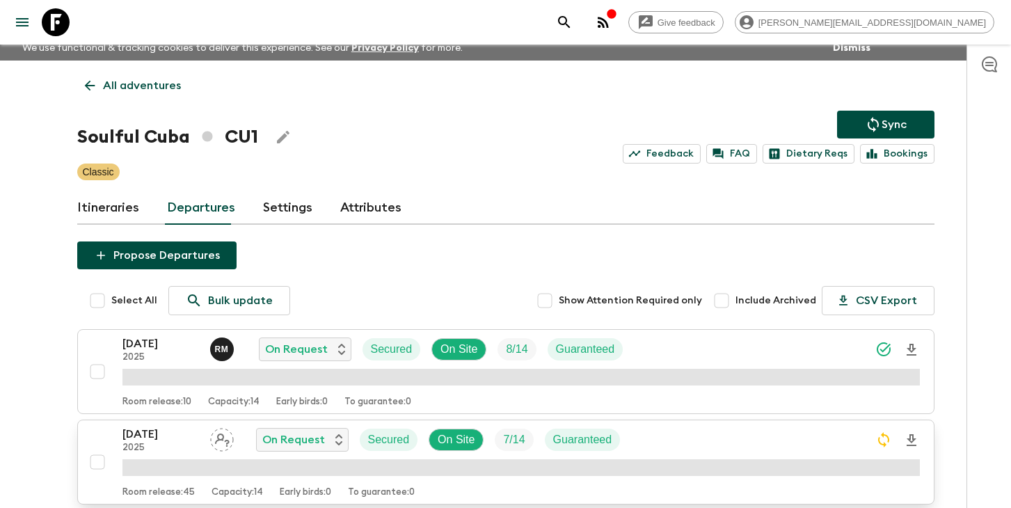
click at [680, 443] on div "[DATE] 2025 On Request Secured On Site 7 / 14 Guaranteed" at bounding box center [520, 440] width 797 height 28
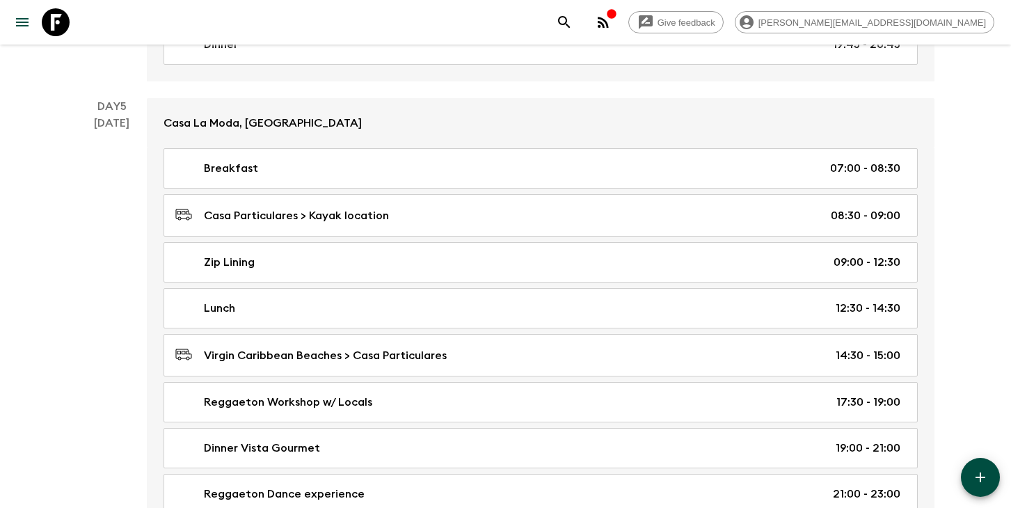
scroll to position [2292, 0]
